Goal: Transaction & Acquisition: Purchase product/service

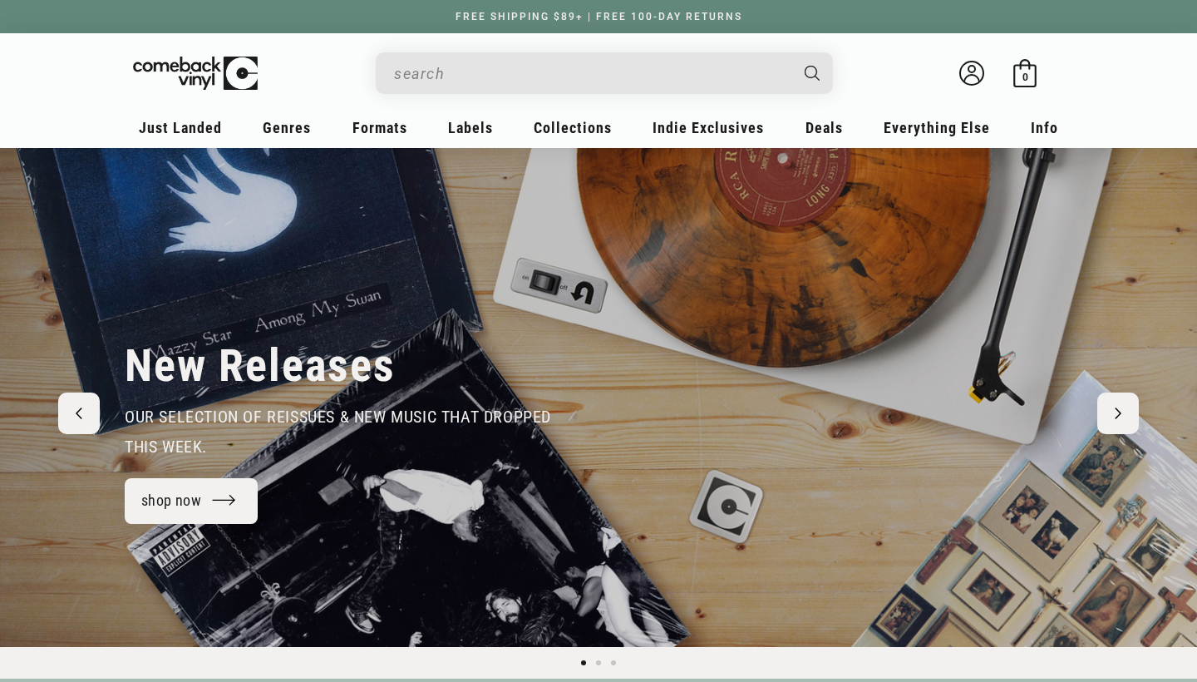
click at [515, 78] on input "Search" at bounding box center [591, 74] width 394 height 34
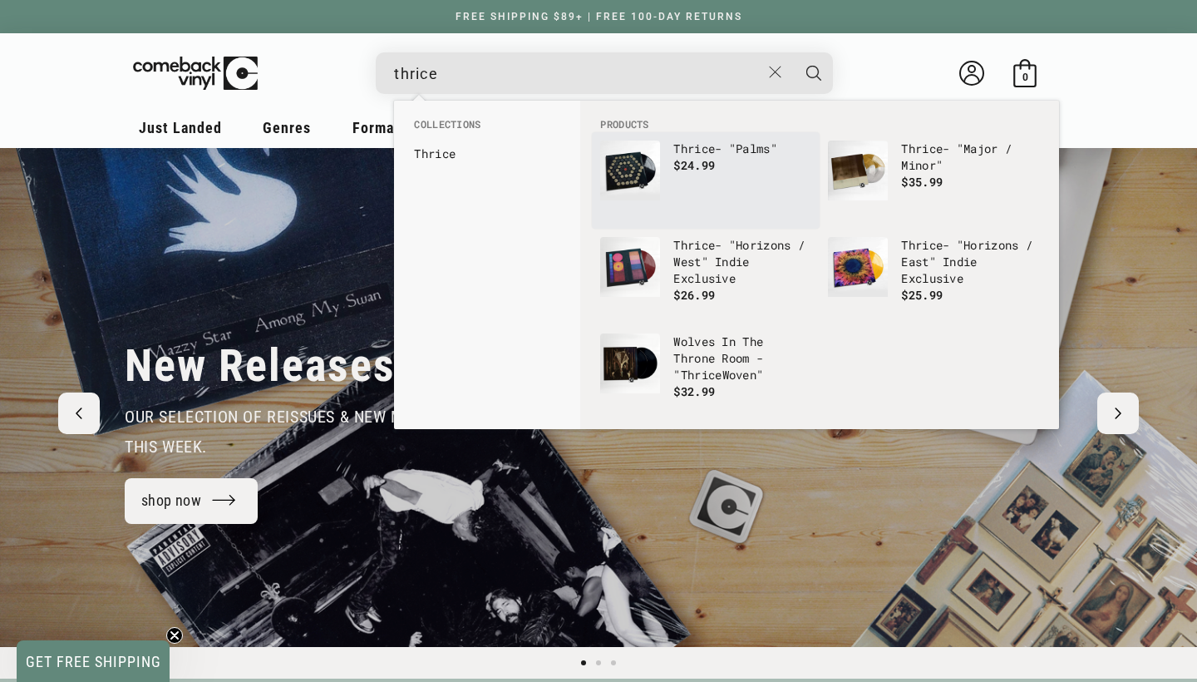
type input "thrice"
click at [651, 183] on img "Products" at bounding box center [630, 170] width 60 height 60
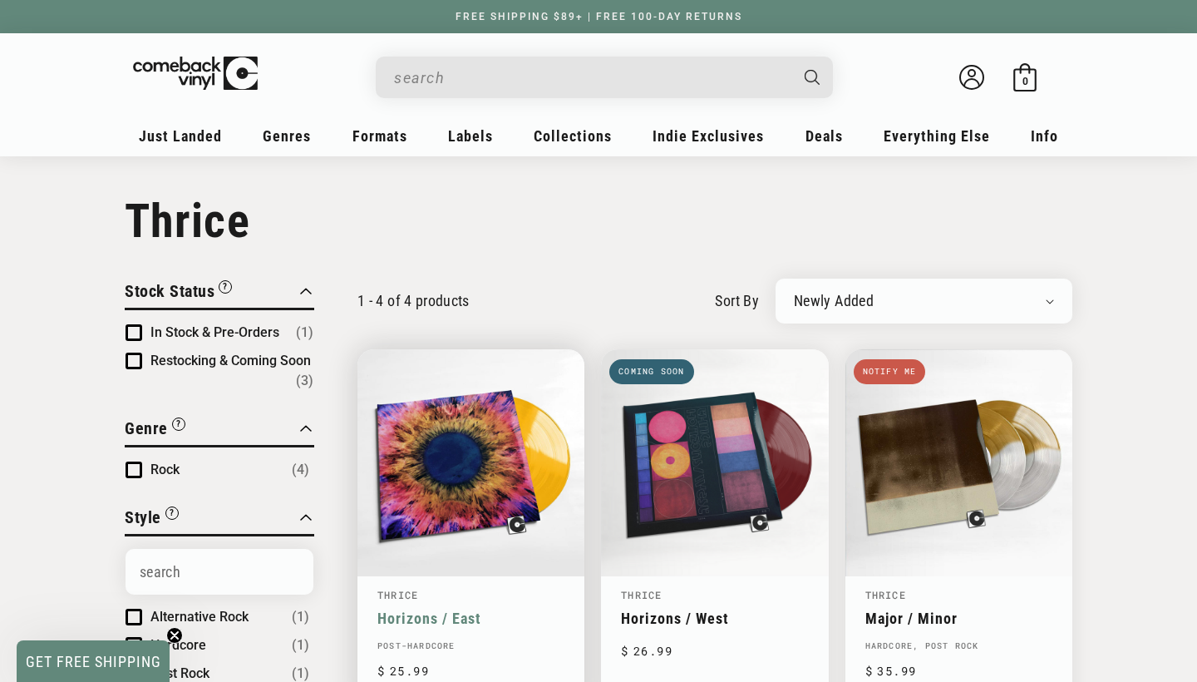
click at [424, 609] on link "Horizons / East" at bounding box center [470, 617] width 187 height 17
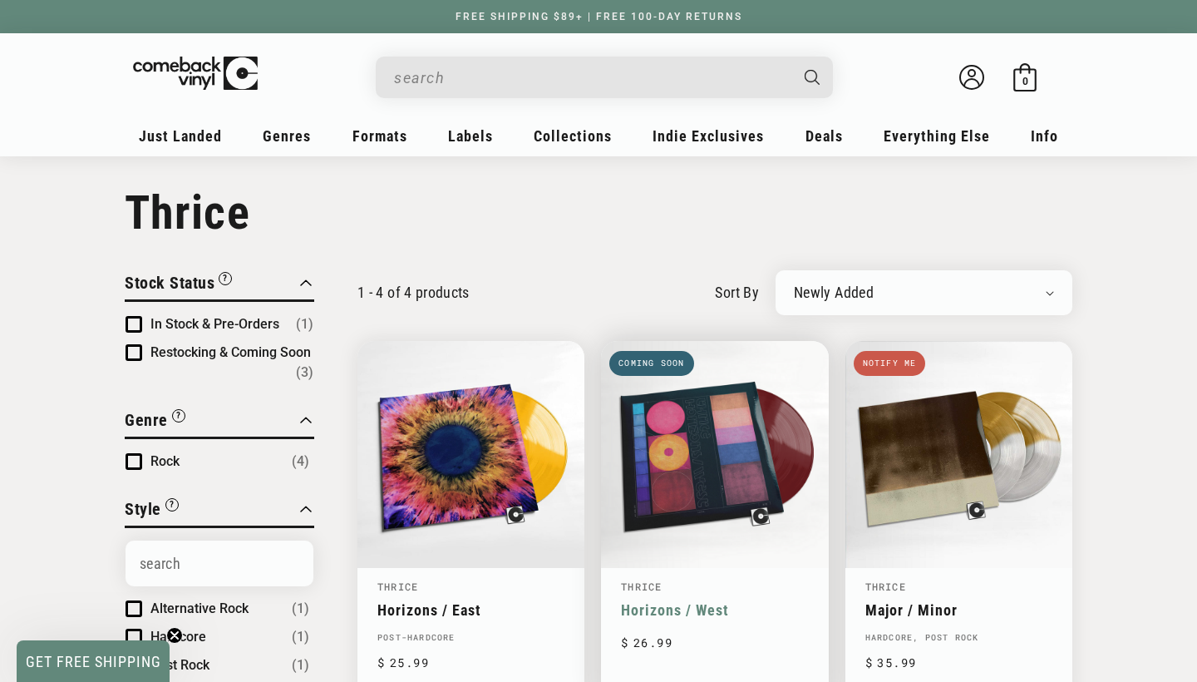
scroll to position [9, 0]
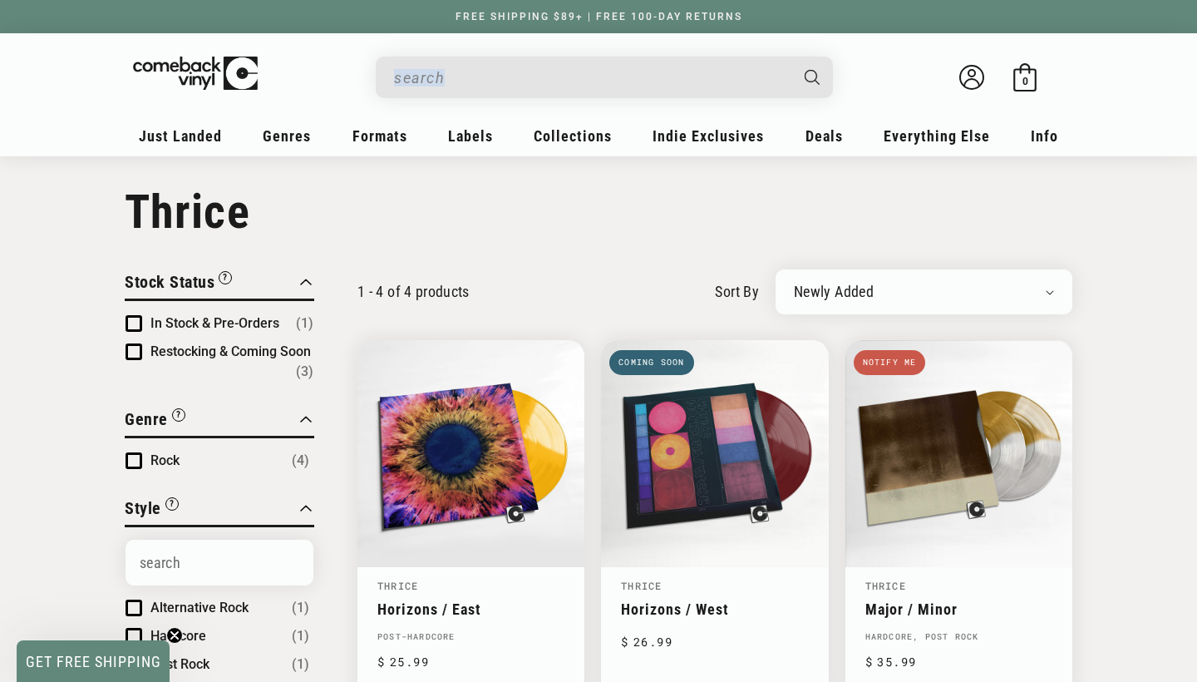
click at [483, 58] on div "Search" at bounding box center [612, 77] width 441 height 40
click at [419, 79] on input "When autocomplete results are available use up and down arrows to review and en…" at bounding box center [591, 78] width 394 height 34
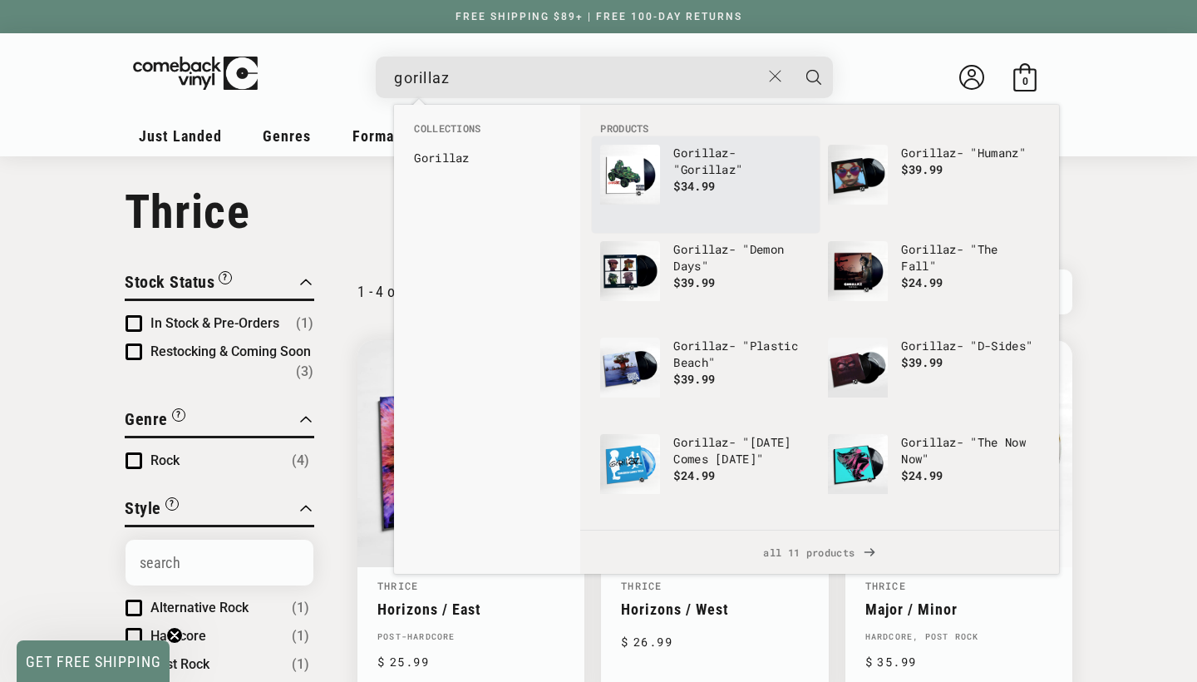
type input "gorillaz"
click at [645, 171] on img "Products" at bounding box center [630, 175] width 60 height 60
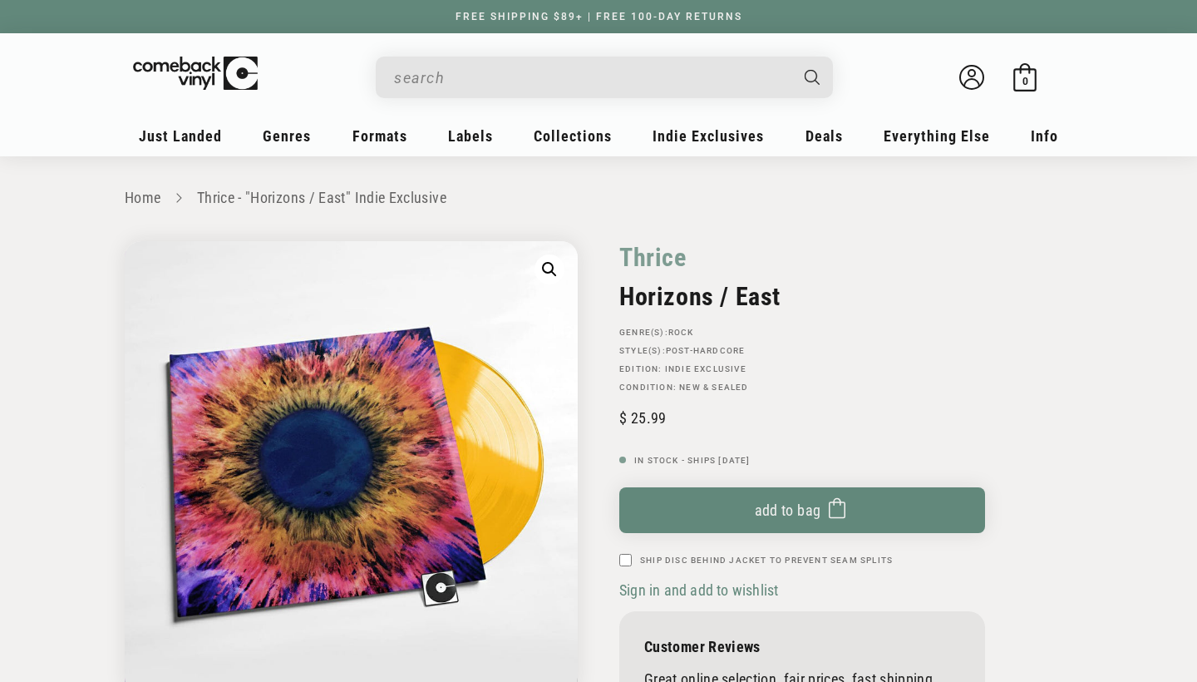
scroll to position [60, 0]
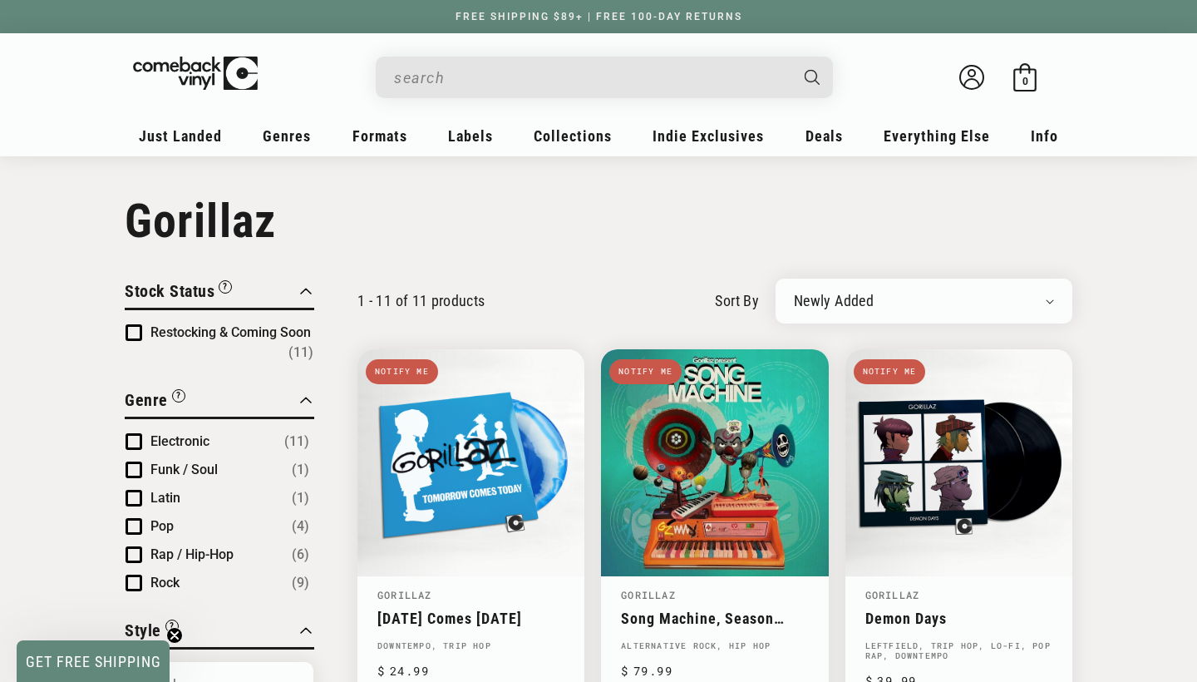
click at [485, 76] on input "When autocomplete results are available use up and down arrows to review and en…" at bounding box center [591, 78] width 394 height 34
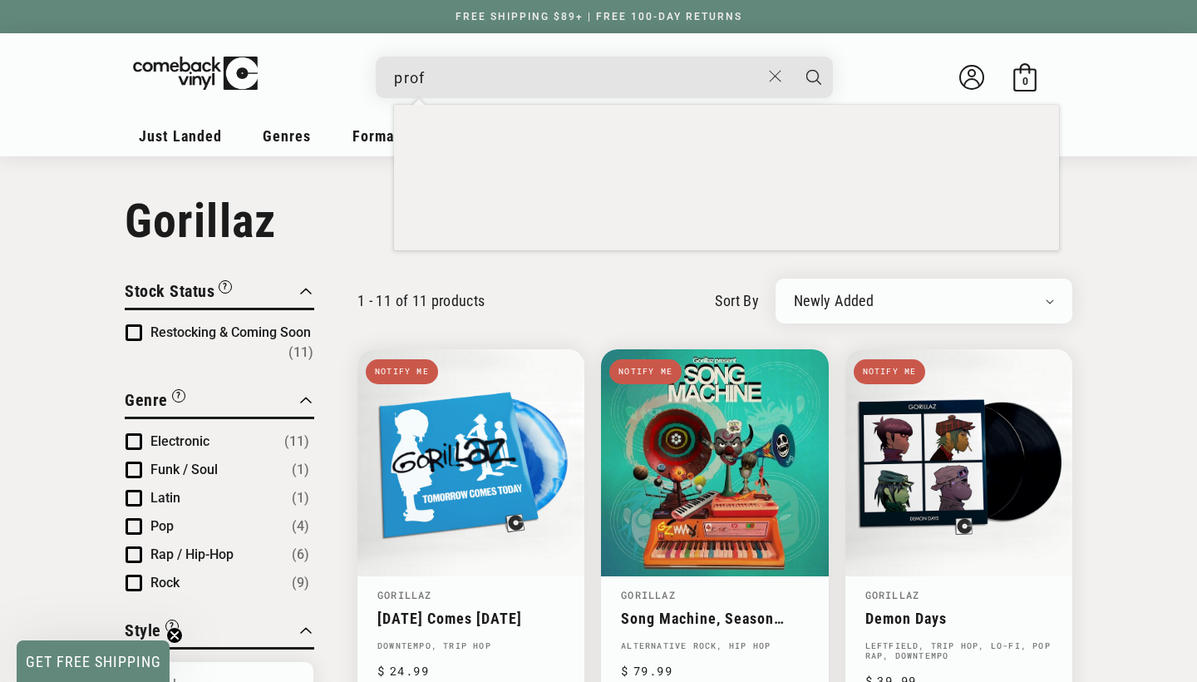
type input "prof"
click at [814, 76] on button "Search" at bounding box center [814, 78] width 42 height 42
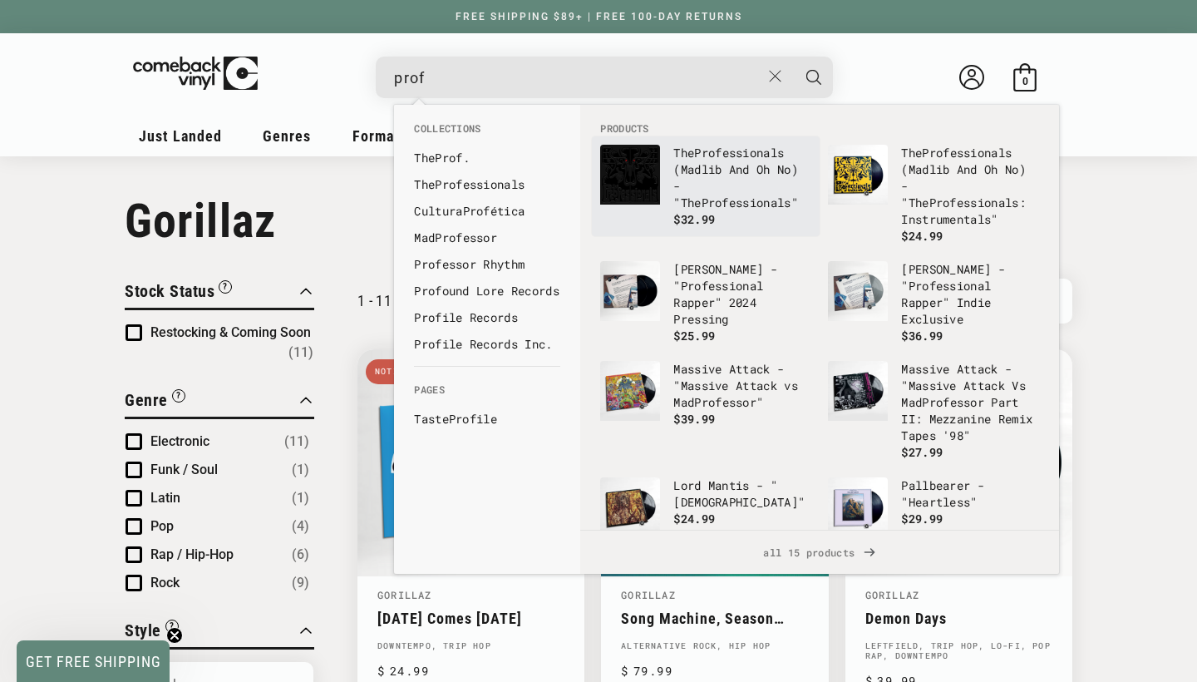
click at [667, 172] on link "The Prof essionals (Madlib And Oh No) - "The Prof essionals" $32.99" at bounding box center [705, 186] width 211 height 83
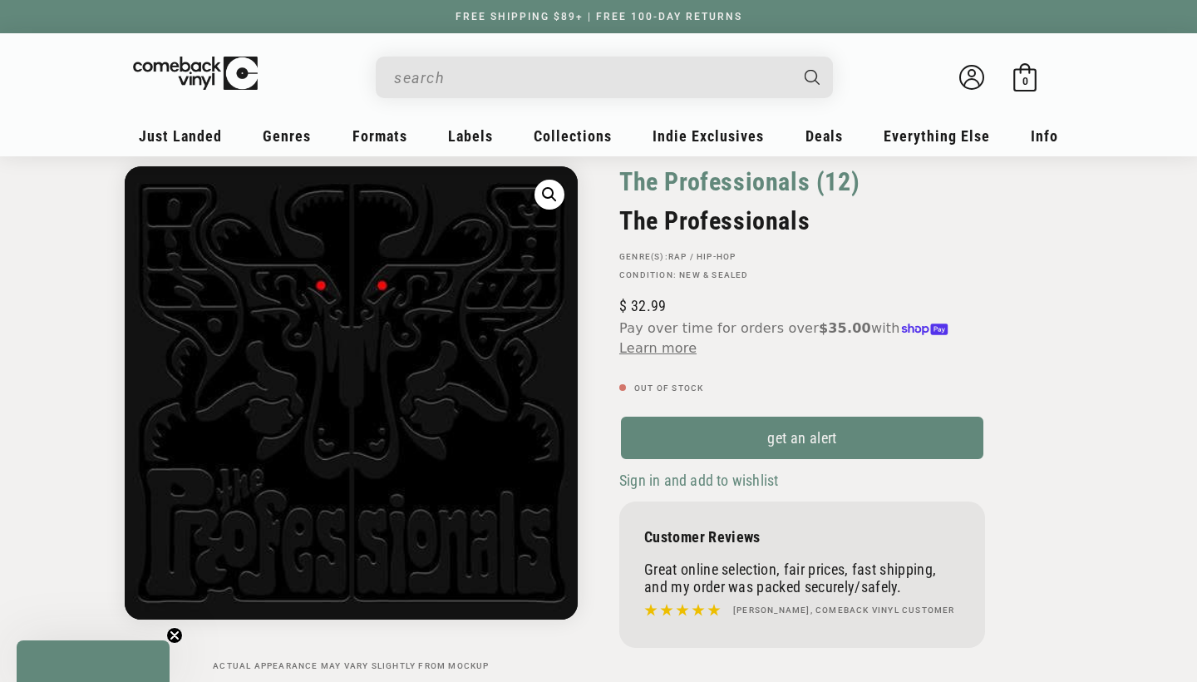
scroll to position [79, 0]
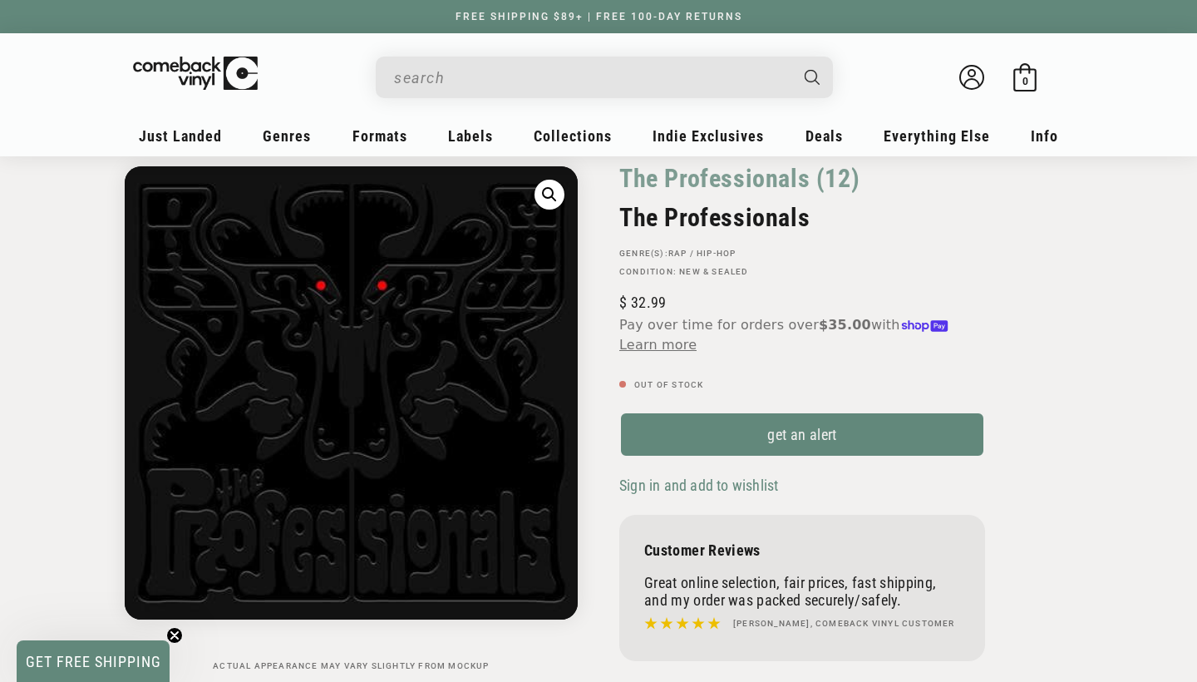
click at [559, 71] on input "When autocomplete results are available use up and down arrows to review and en…" at bounding box center [591, 78] width 394 height 34
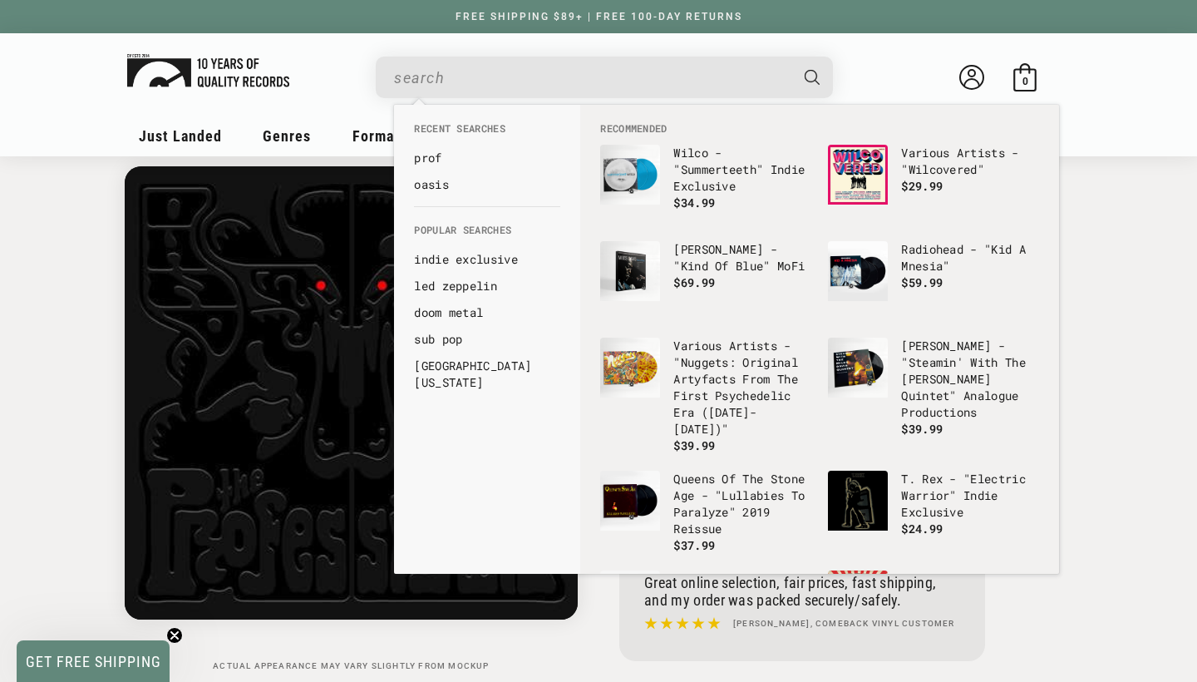
click at [242, 52] on link at bounding box center [195, 77] width 137 height 54
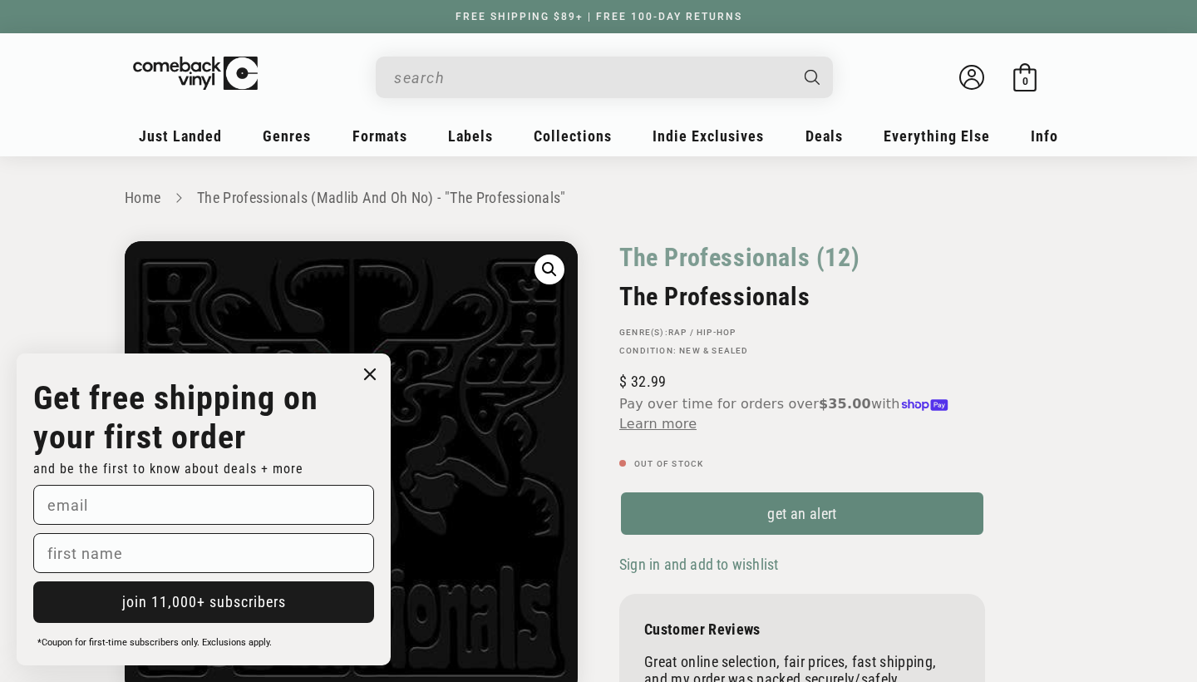
scroll to position [0, 0]
click at [521, 108] on div "Welcome back Bag 0 0 items" at bounding box center [598, 81] width 931 height 62
click at [520, 76] on input "When autocomplete results are available use up and down arrows to review and en…" at bounding box center [591, 78] width 394 height 34
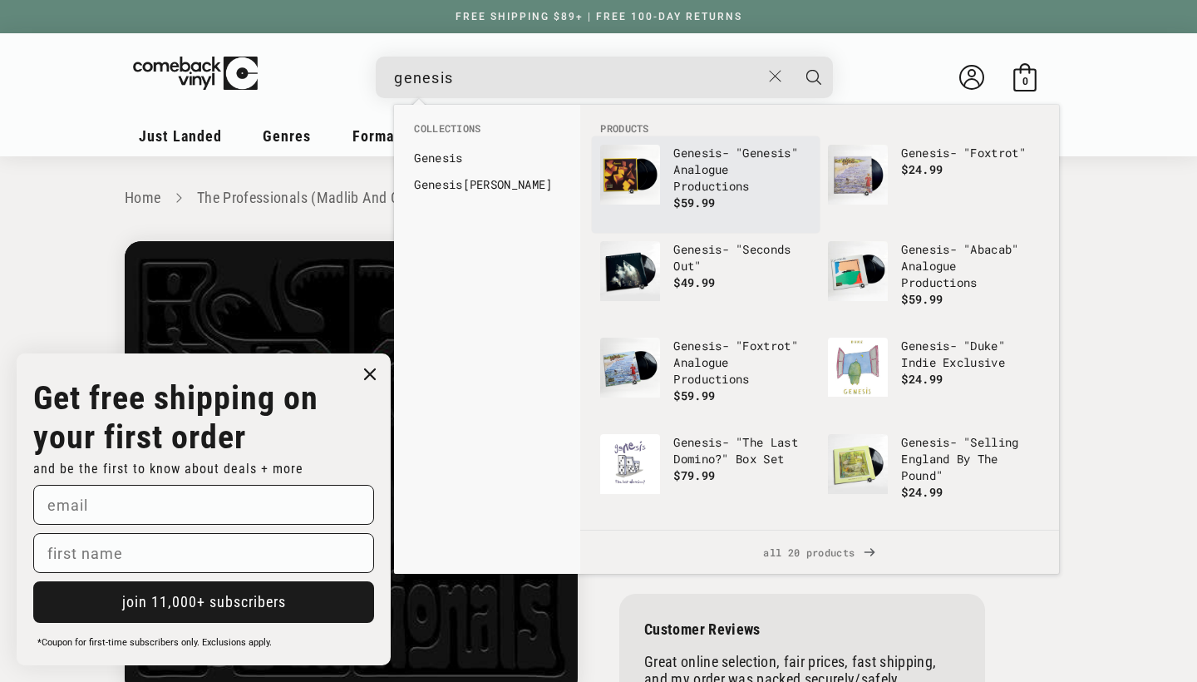
type input "genesis"
click at [726, 175] on p "Genesis - " Genesis " Analogue Productions" at bounding box center [742, 170] width 138 height 50
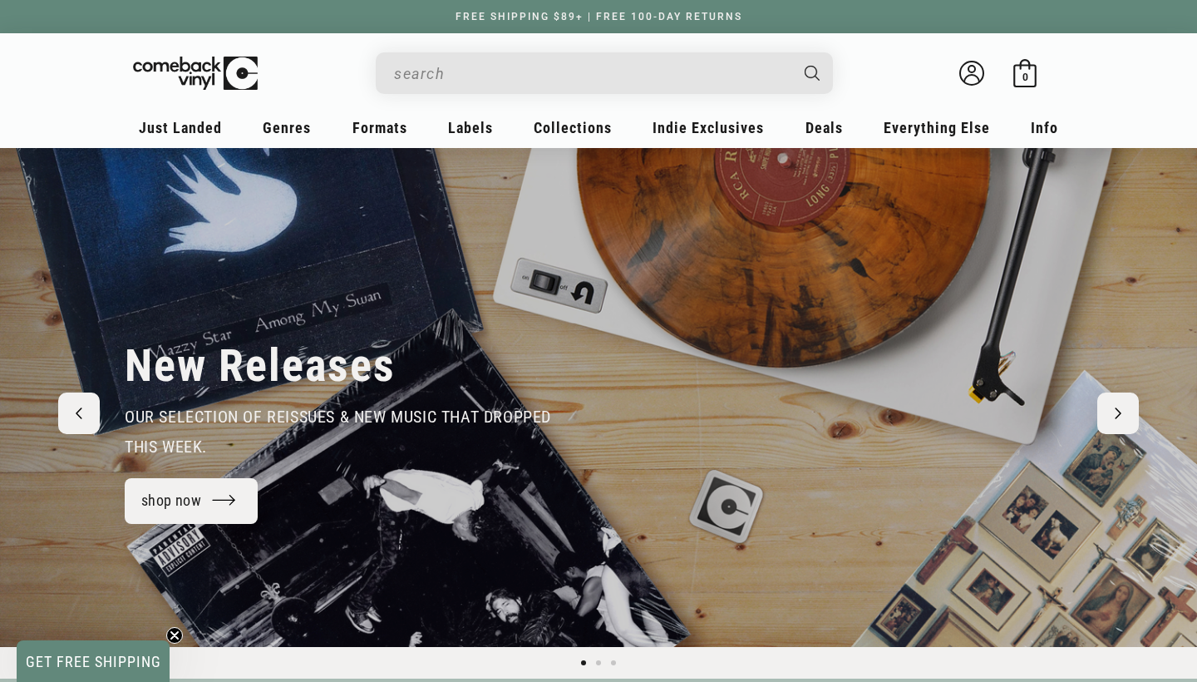
click at [479, 77] on input "When autocomplete results are available use up and down arrows to review and en…" at bounding box center [591, 74] width 394 height 34
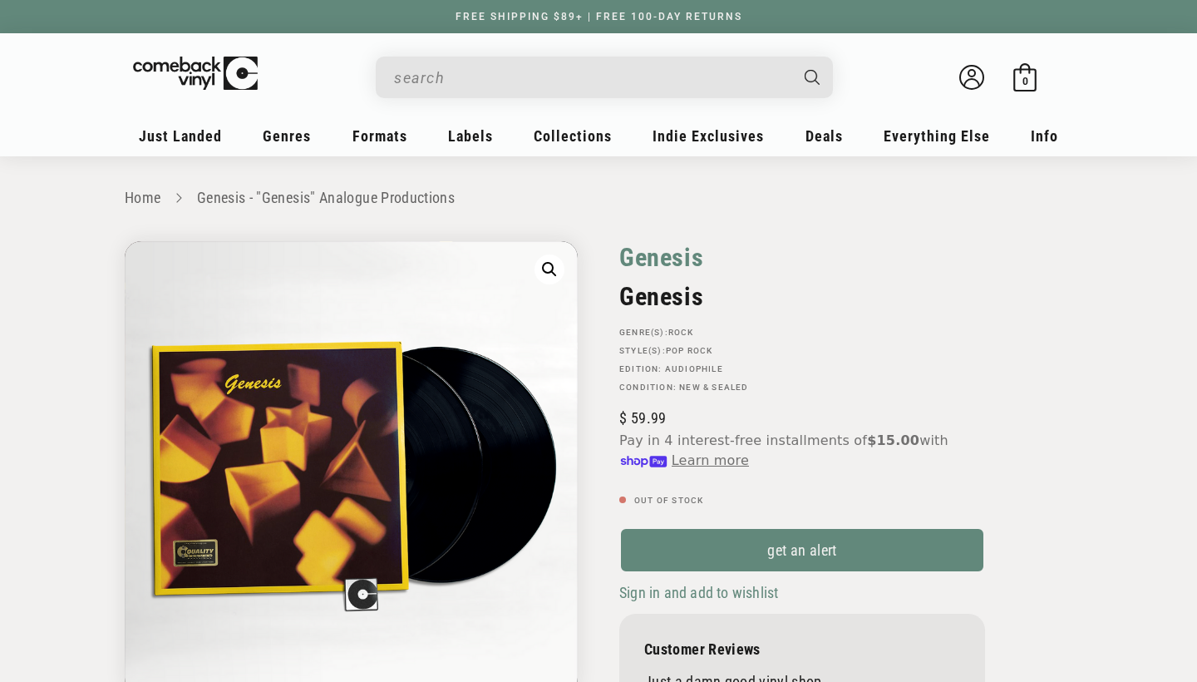
click at [663, 257] on link "Genesis" at bounding box center [661, 257] width 84 height 32
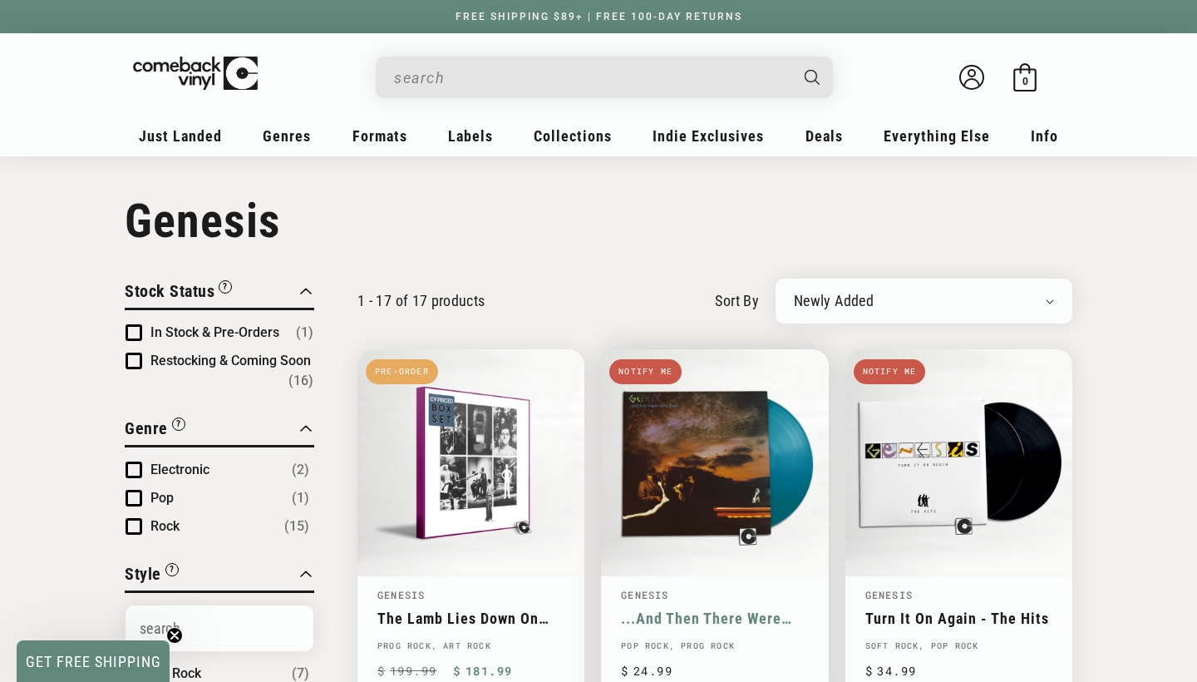
click at [701, 609] on link "...And Then There Were Three..." at bounding box center [714, 617] width 187 height 17
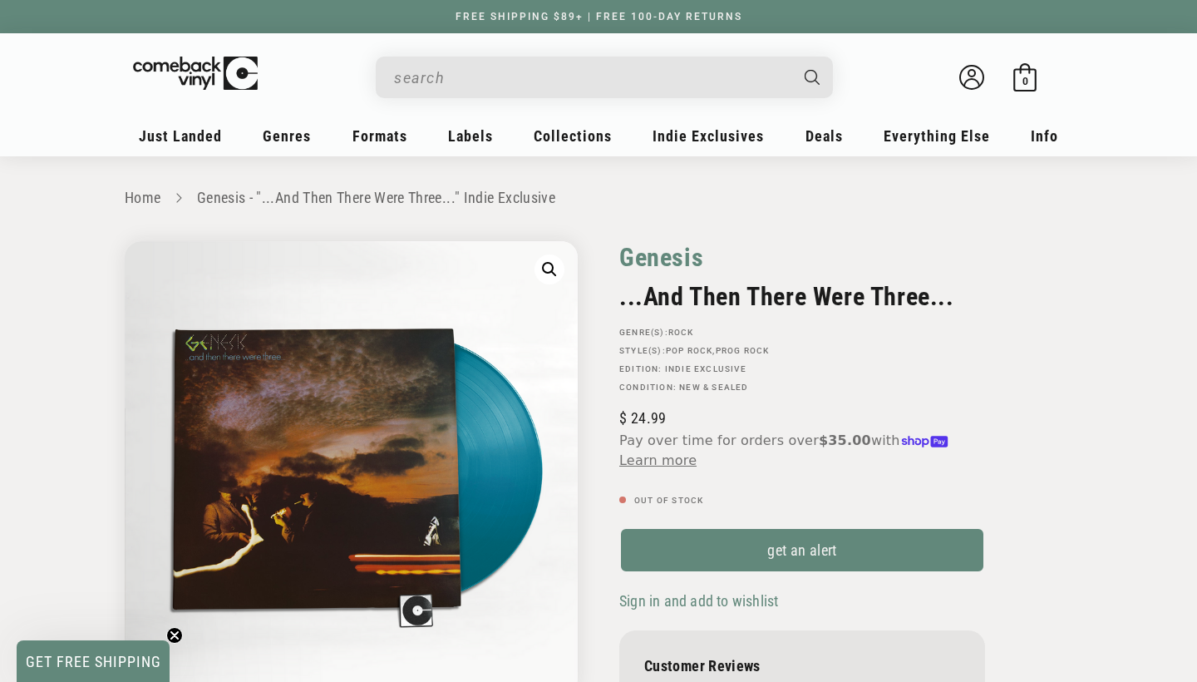
click at [678, 260] on link "Genesis" at bounding box center [661, 257] width 84 height 32
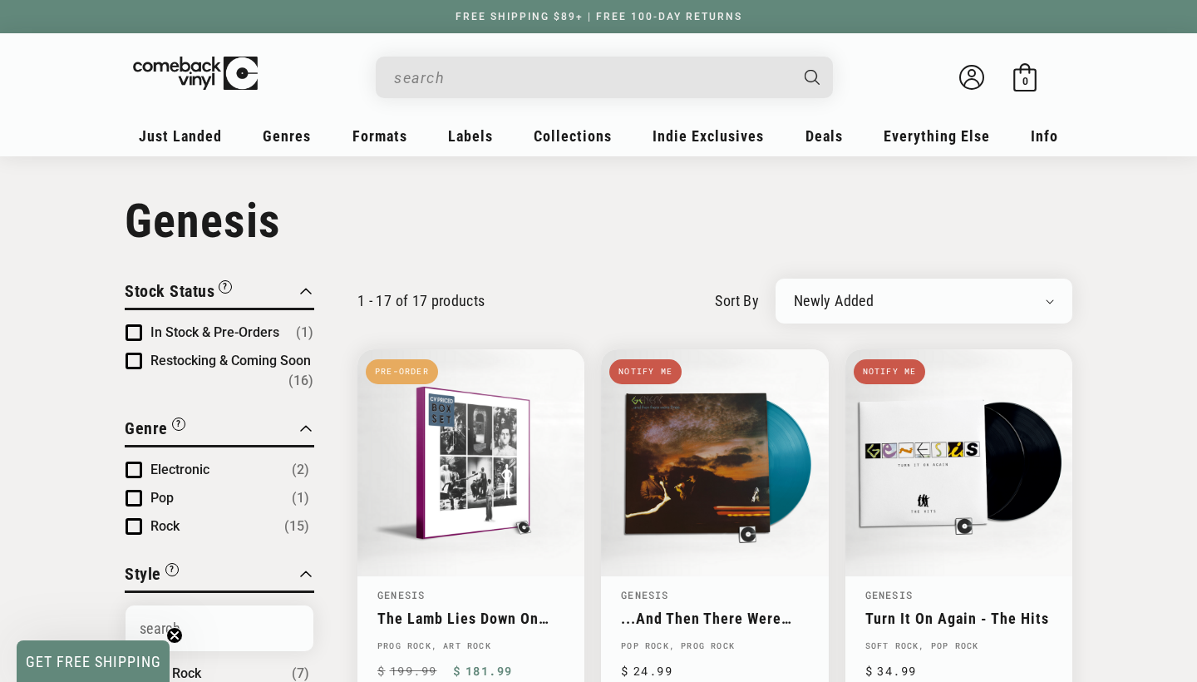
click at [515, 63] on input "When autocomplete results are available use up and down arrows to review and en…" at bounding box center [591, 78] width 394 height 34
